Goal: Transaction & Acquisition: Purchase product/service

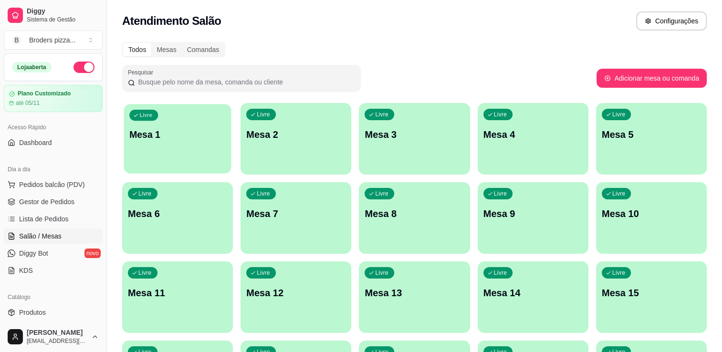
click at [159, 168] on div "button" at bounding box center [177, 167] width 107 height 11
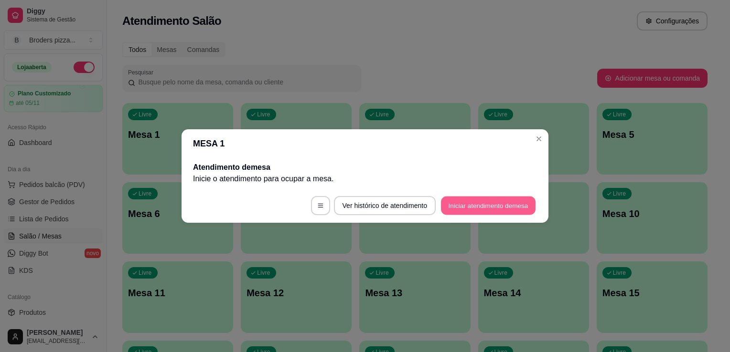
click at [473, 204] on button "Iniciar atendimento de mesa" at bounding box center [488, 206] width 95 height 19
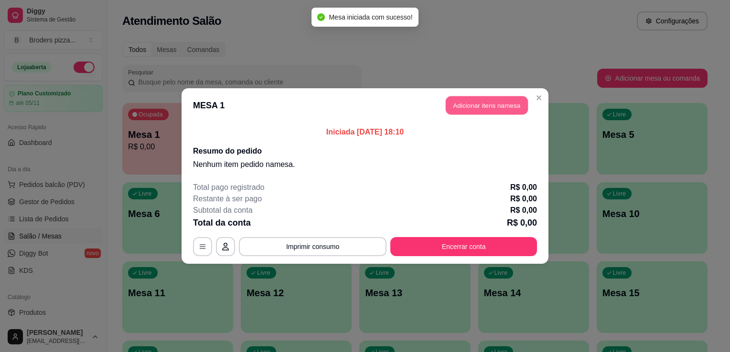
click at [474, 108] on button "Adicionar itens na mesa" at bounding box center [486, 105] width 82 height 19
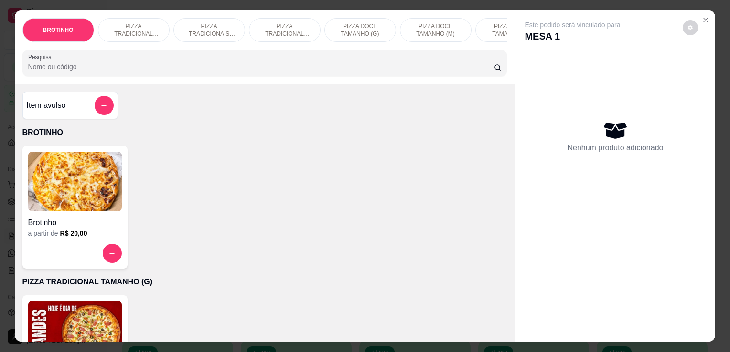
click at [76, 304] on div "Grande a partir de R$ 40,00" at bounding box center [74, 357] width 105 height 123
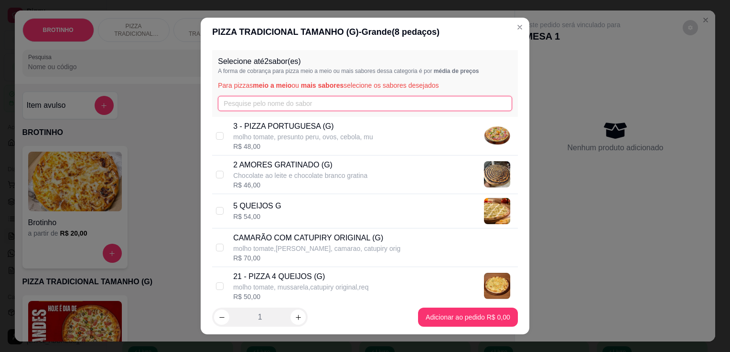
click at [277, 103] on input "text" at bounding box center [365, 103] width 294 height 15
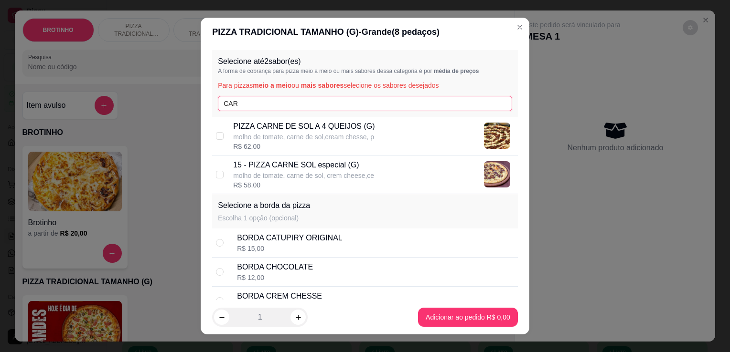
type input "CAR"
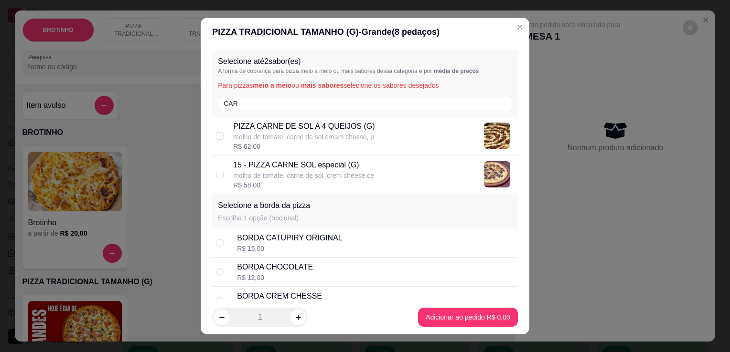
click at [359, 123] on p "PIZZA CARNE DE SOL A 4 QUEIJOS (G)" at bounding box center [303, 126] width 141 height 11
checkbox input "true"
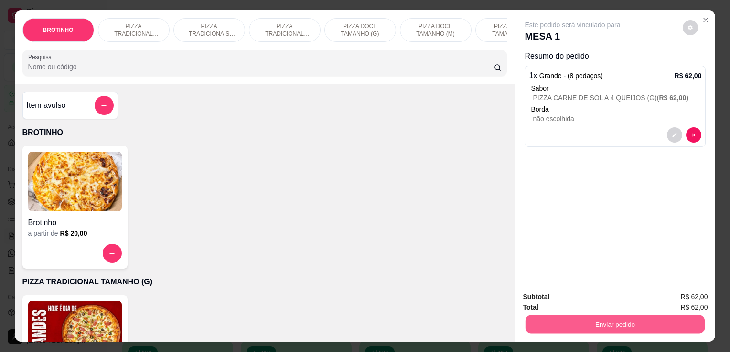
click at [609, 327] on button "Enviar pedido" at bounding box center [614, 324] width 179 height 19
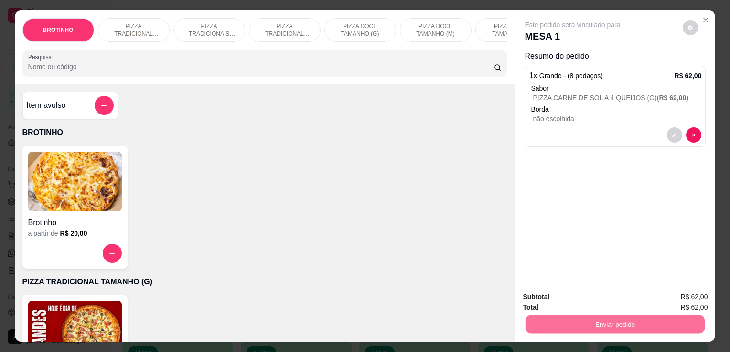
click at [668, 299] on button "Enviar pedido" at bounding box center [682, 298] width 53 height 18
